Goal: Obtain resource: Download file/media

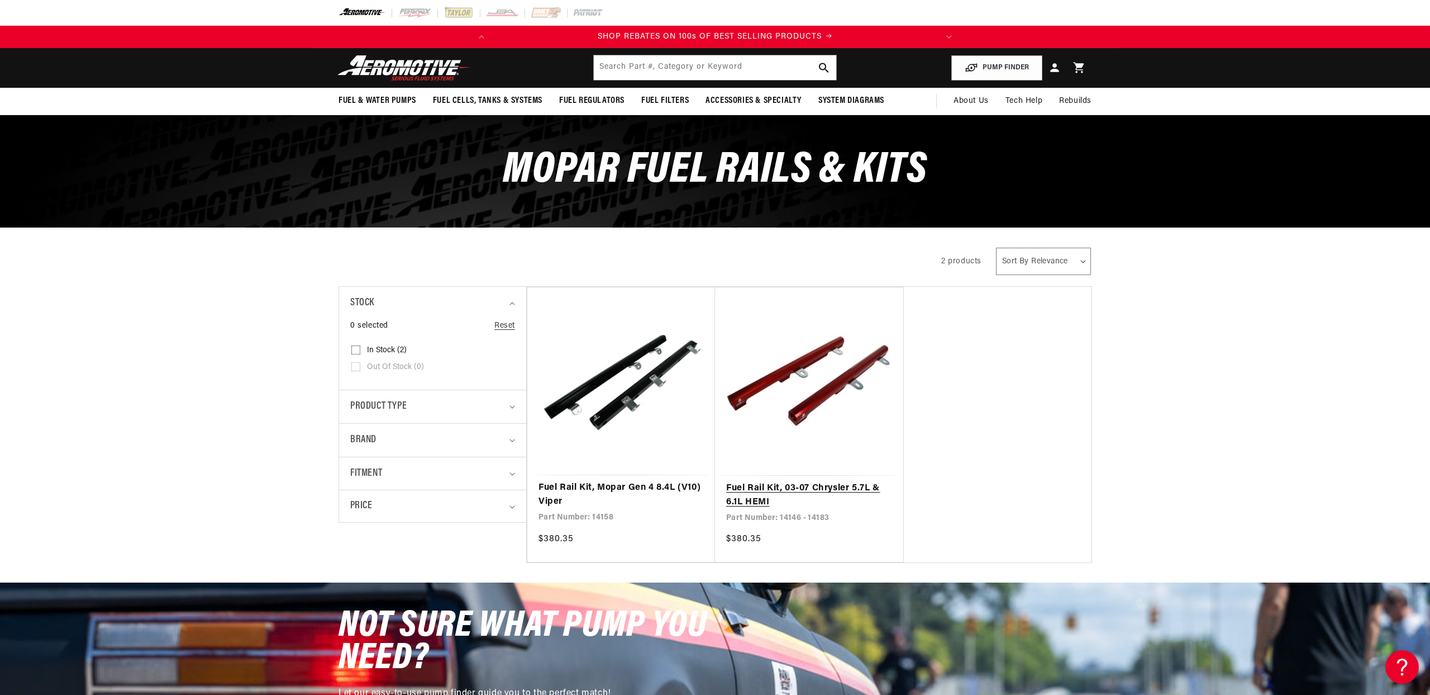
click at [788, 481] on link "Fuel Rail Kit, 03-07 Chrysler 5.7L & 6.1L HEMI" at bounding box center [809, 495] width 166 height 28
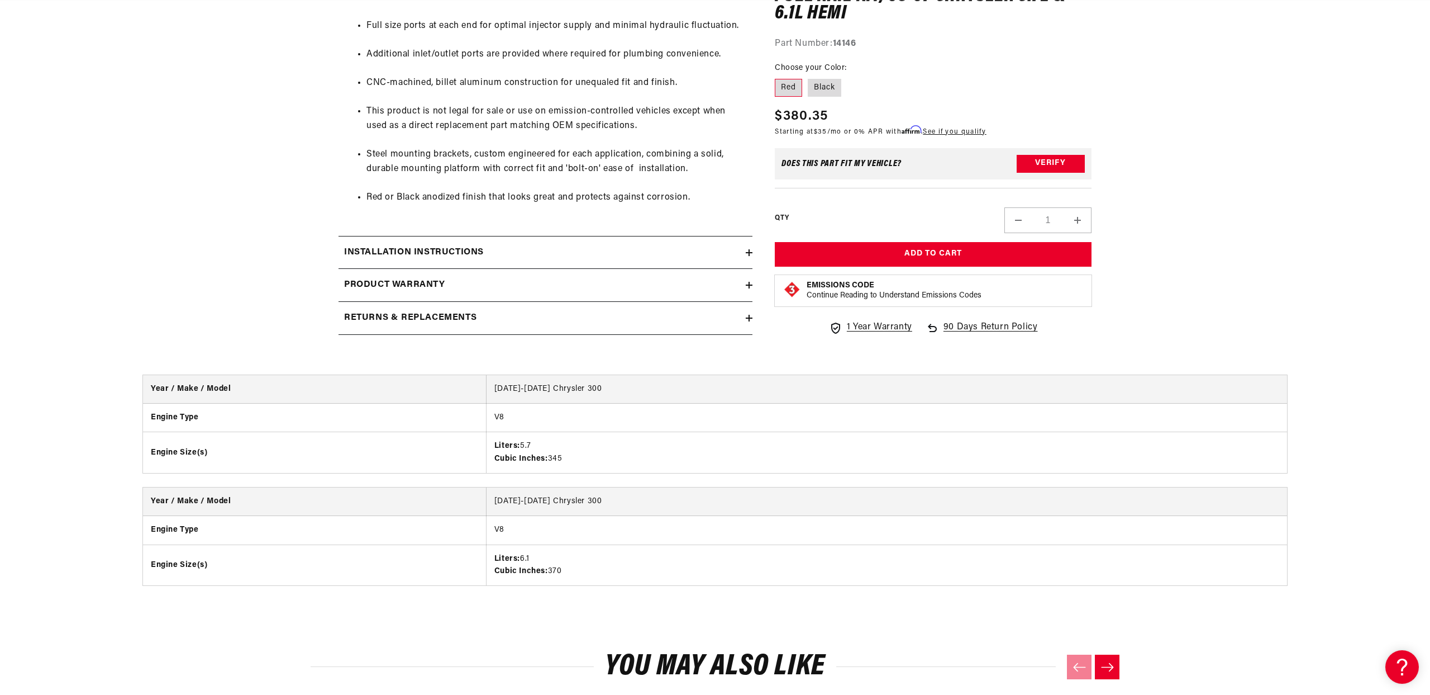
click at [467, 252] on h2 "Installation Instructions" at bounding box center [414, 252] width 140 height 15
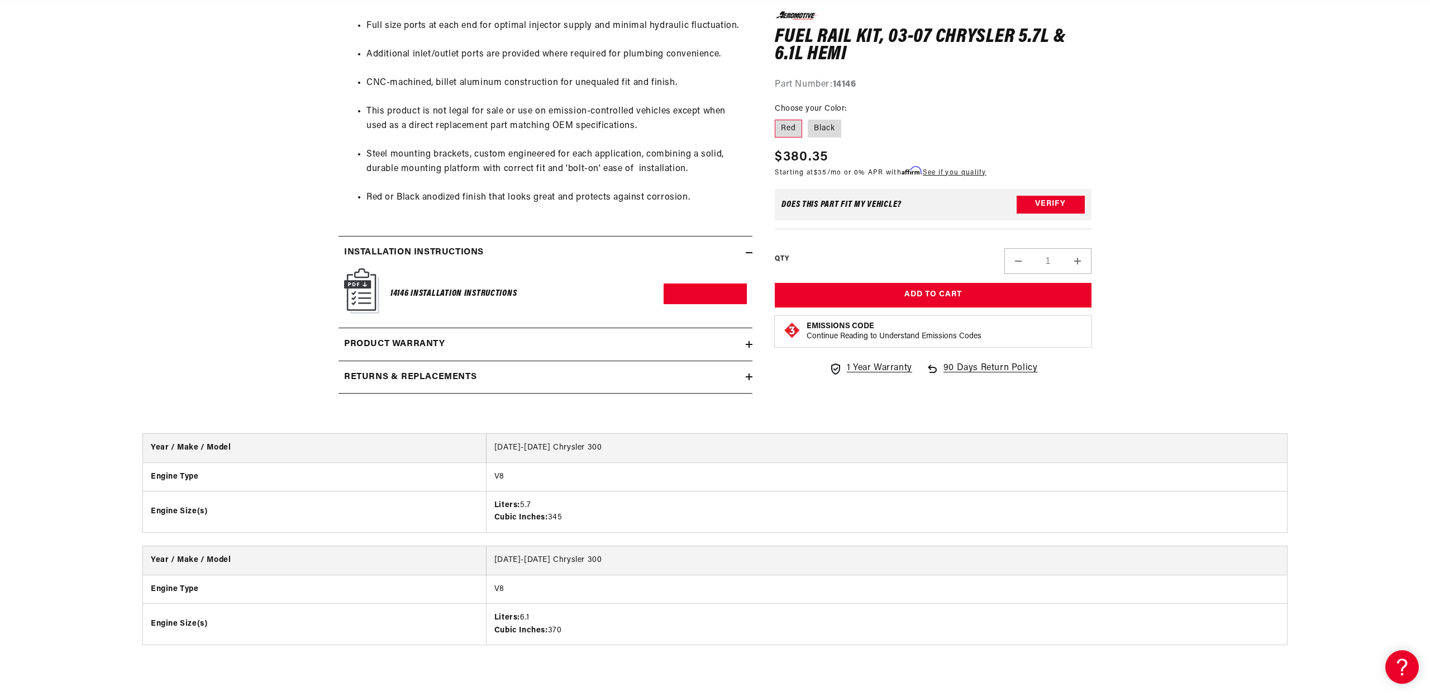
click at [356, 291] on img at bounding box center [361, 290] width 35 height 45
click at [692, 291] on link "Download PDF" at bounding box center [705, 293] width 83 height 21
